Goal: Communication & Community: Share content

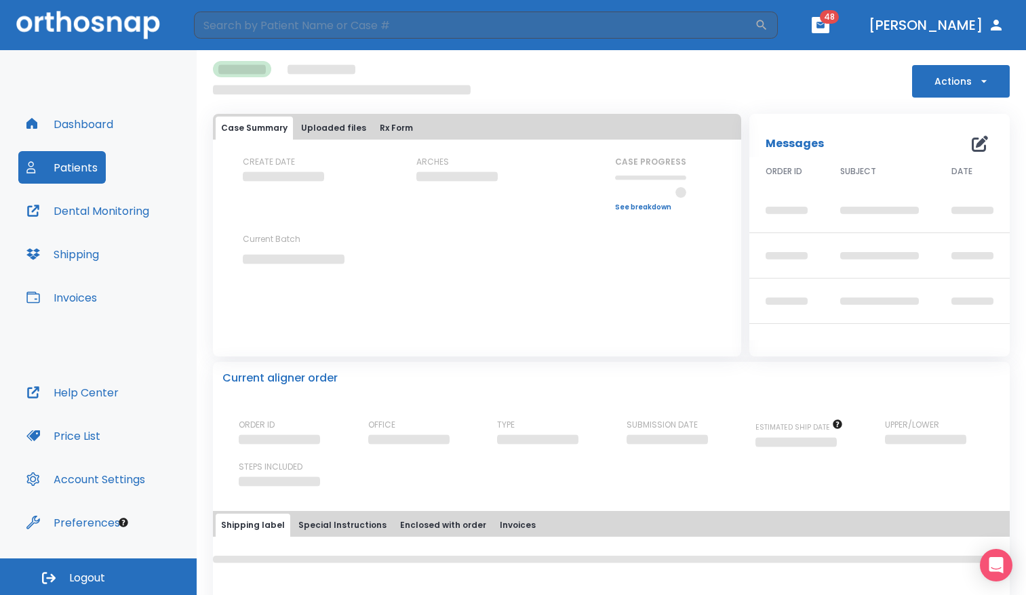
click at [117, 130] on button "Dashboard" at bounding box center [69, 124] width 103 height 33
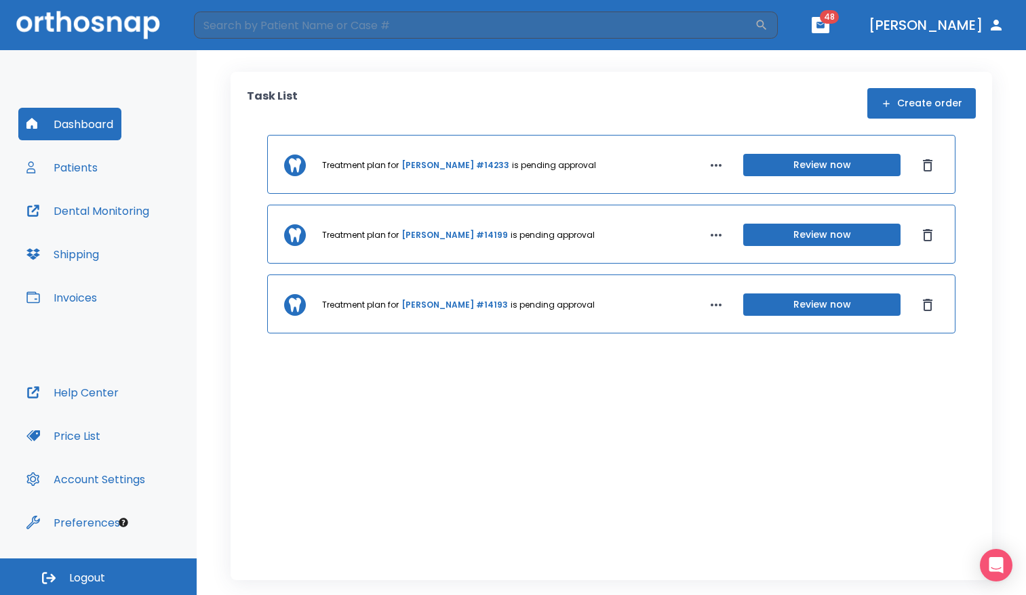
click at [93, 170] on button "Patients" at bounding box center [61, 167] width 87 height 33
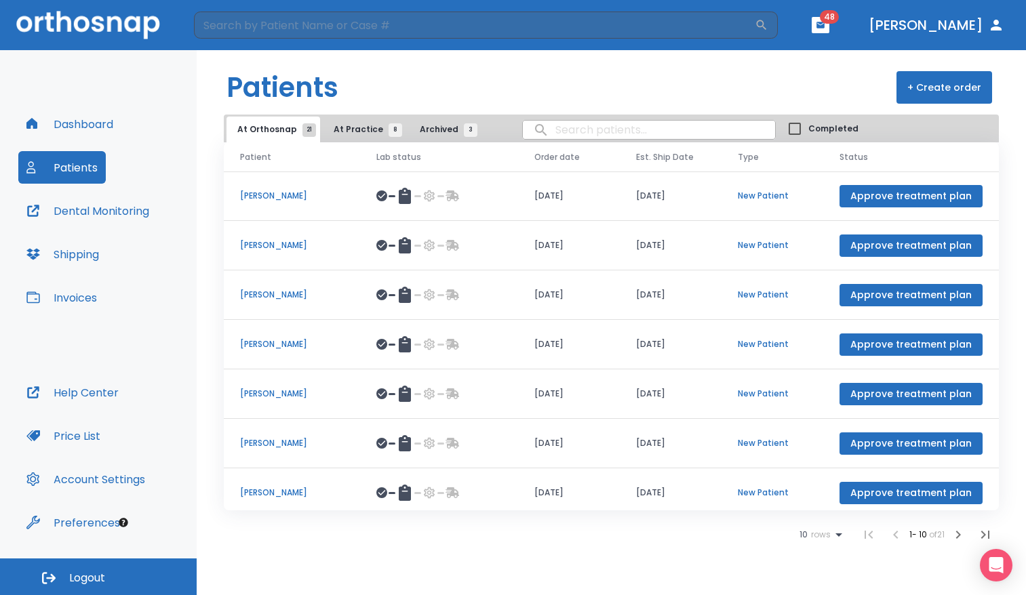
click at [965, 536] on icon "button" at bounding box center [958, 535] width 16 height 16
click at [321, 248] on p "[PERSON_NAME]" at bounding box center [292, 245] width 104 height 12
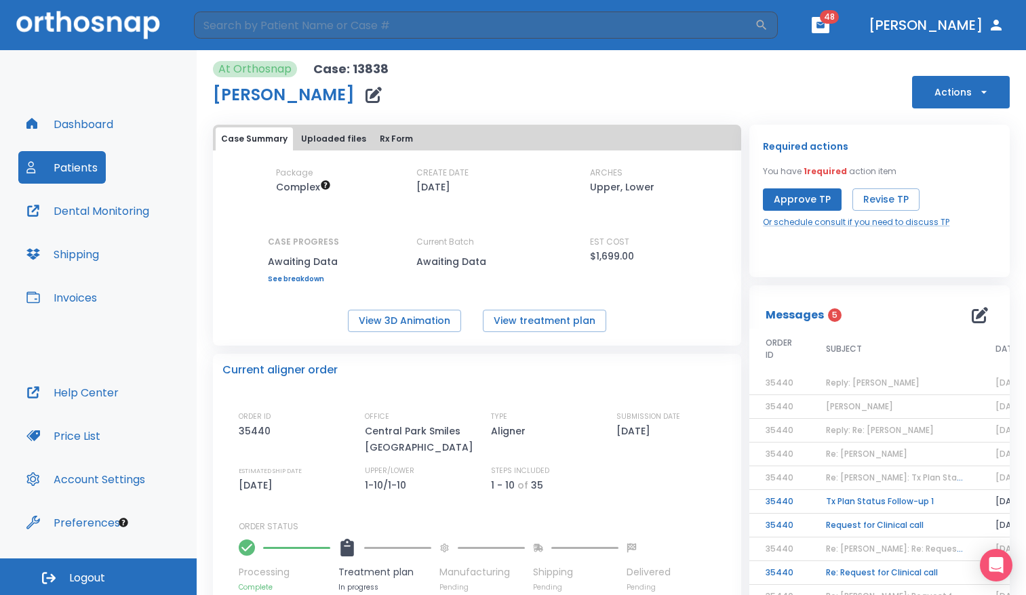
click at [973, 313] on icon "button" at bounding box center [980, 315] width 16 height 16
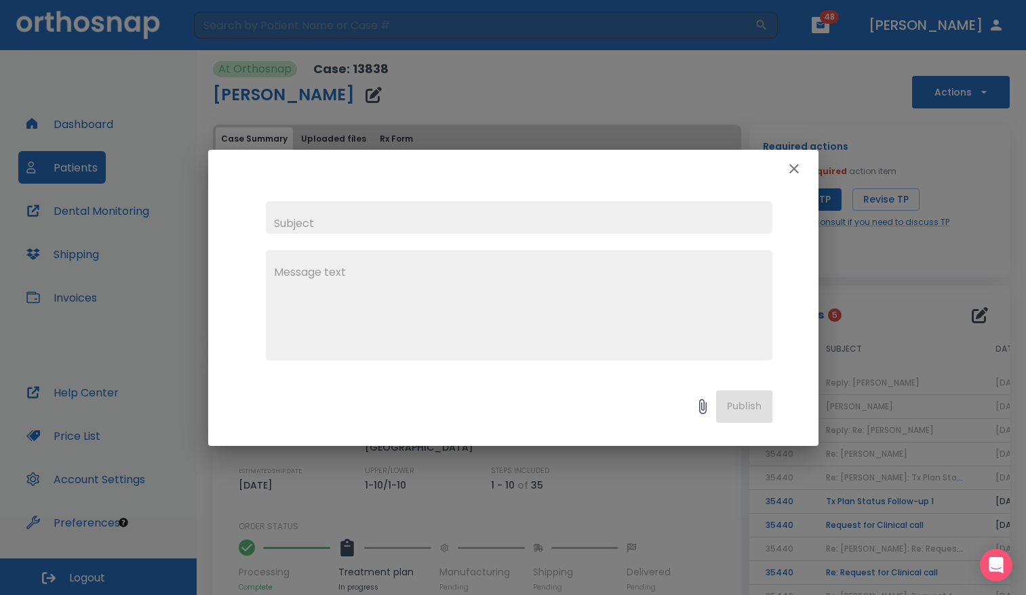
click at [543, 212] on input "text" at bounding box center [519, 217] width 507 height 33
type input "updated scan"
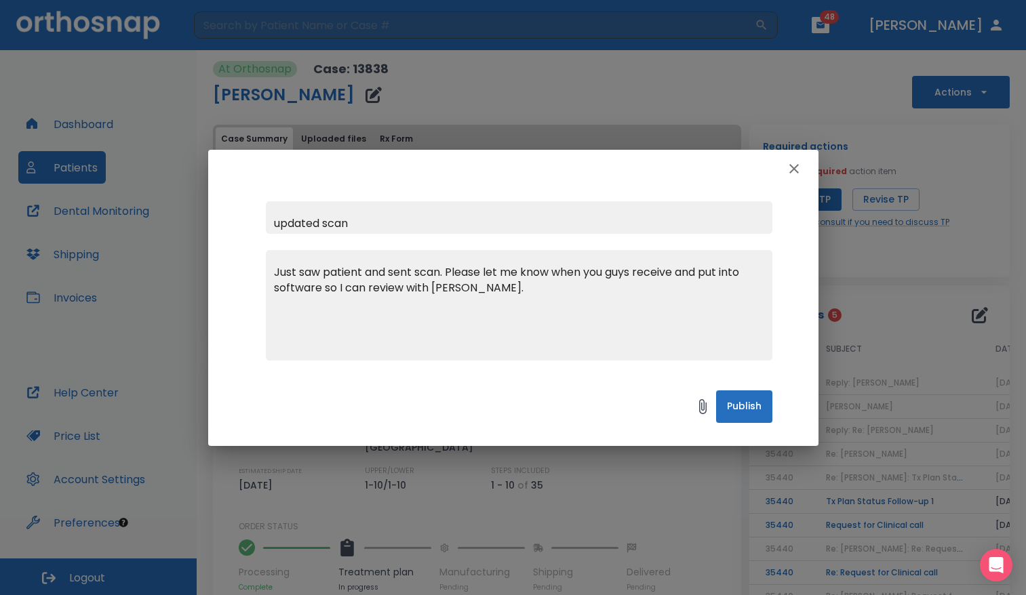
type textarea "Just saw patient and sent scan. Please let me know when you guys receive and pu…"
click at [744, 404] on button "Publish" at bounding box center [744, 407] width 56 height 33
